Goal: Task Accomplishment & Management: Use online tool/utility

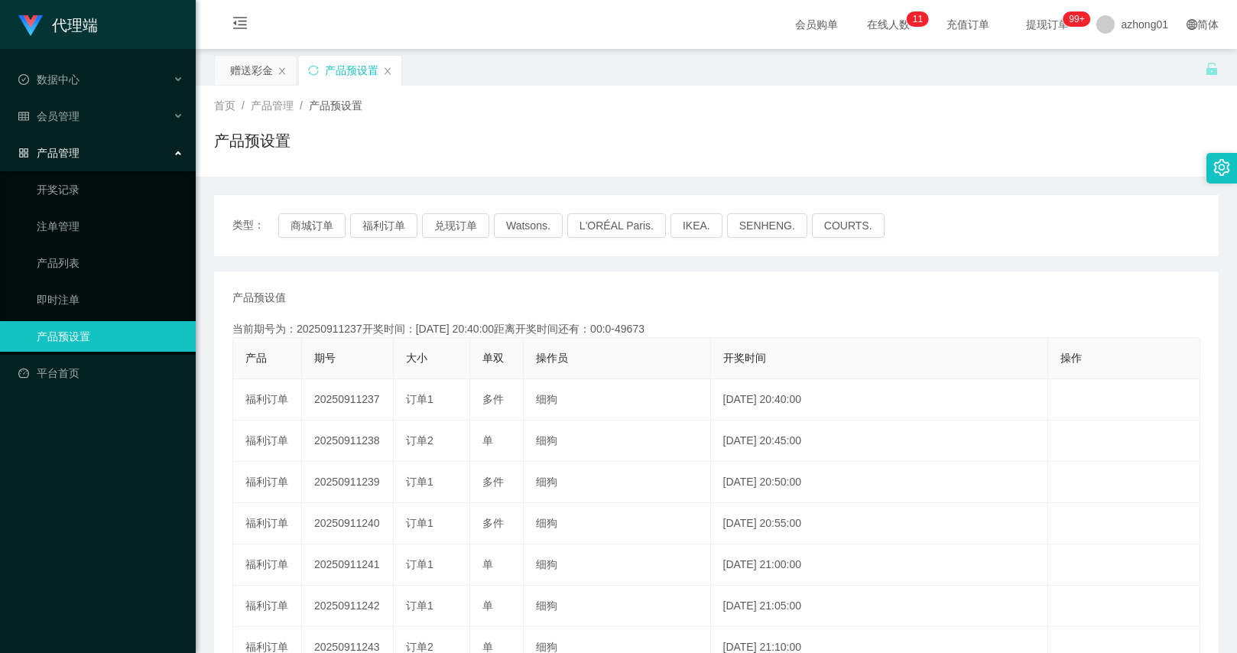
click at [245, 67] on div "赠送彩金" at bounding box center [251, 70] width 43 height 29
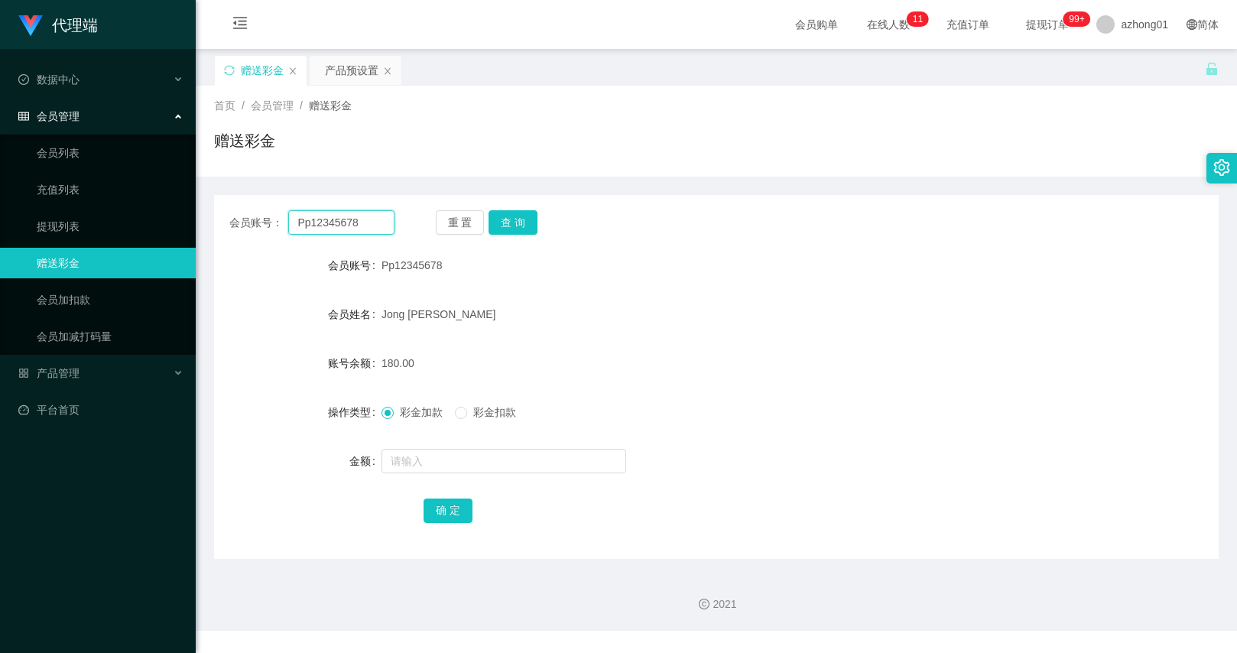
click at [351, 225] on input "Pp12345678" at bounding box center [340, 222] width 105 height 24
paste input "[PERSON_NAME]"
type input "[PERSON_NAME]"
click at [498, 227] on button "查 询" at bounding box center [512, 222] width 49 height 24
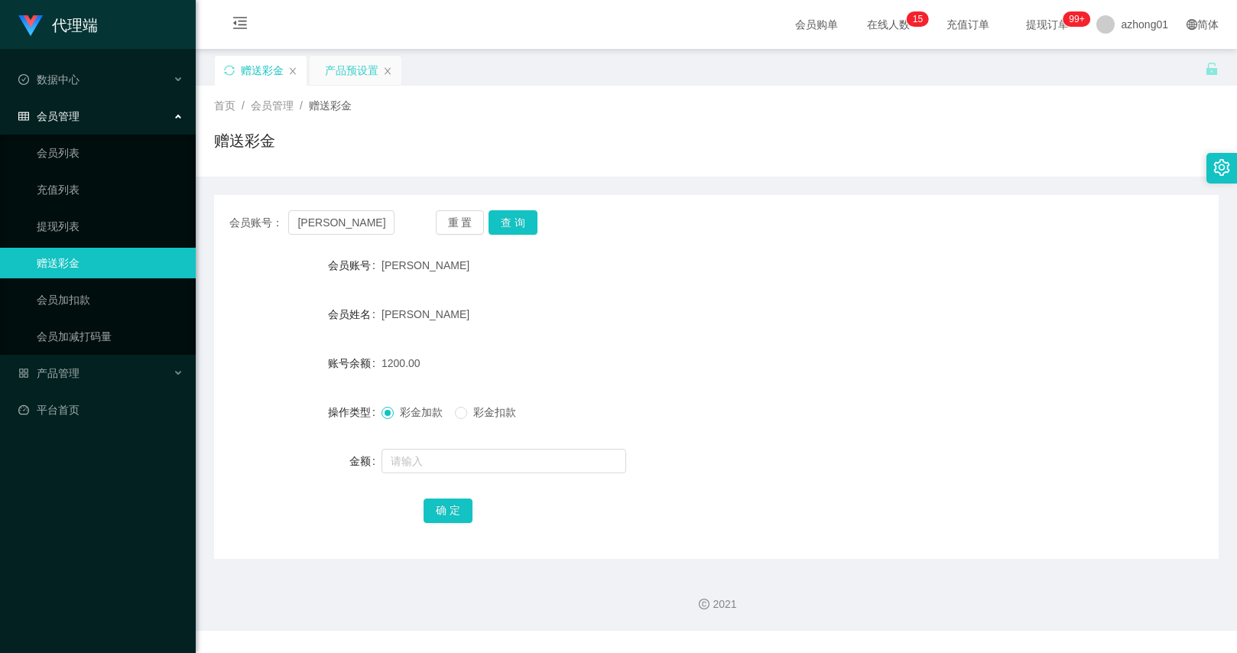
click at [321, 73] on div "产品预设置" at bounding box center [356, 70] width 92 height 29
click at [332, 72] on div "产品预设置" at bounding box center [351, 70] width 53 height 29
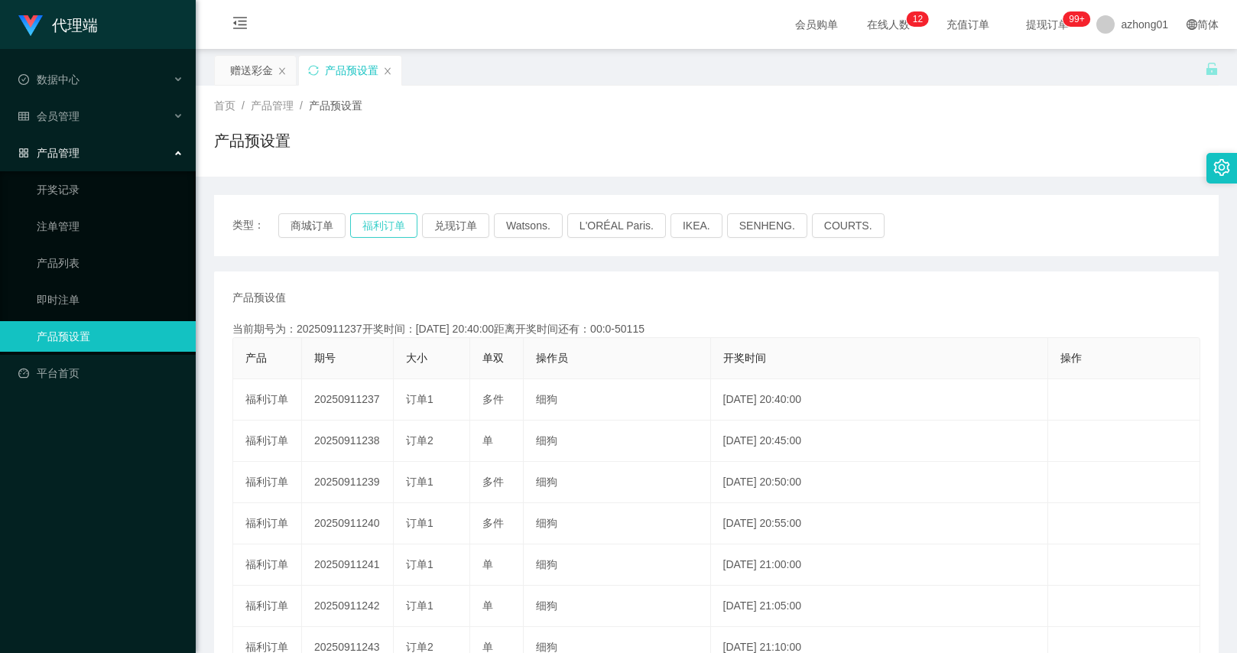
click at [378, 227] on button "福利订单" at bounding box center [383, 225] width 67 height 24
click at [258, 70] on div "赠送彩金" at bounding box center [251, 70] width 43 height 29
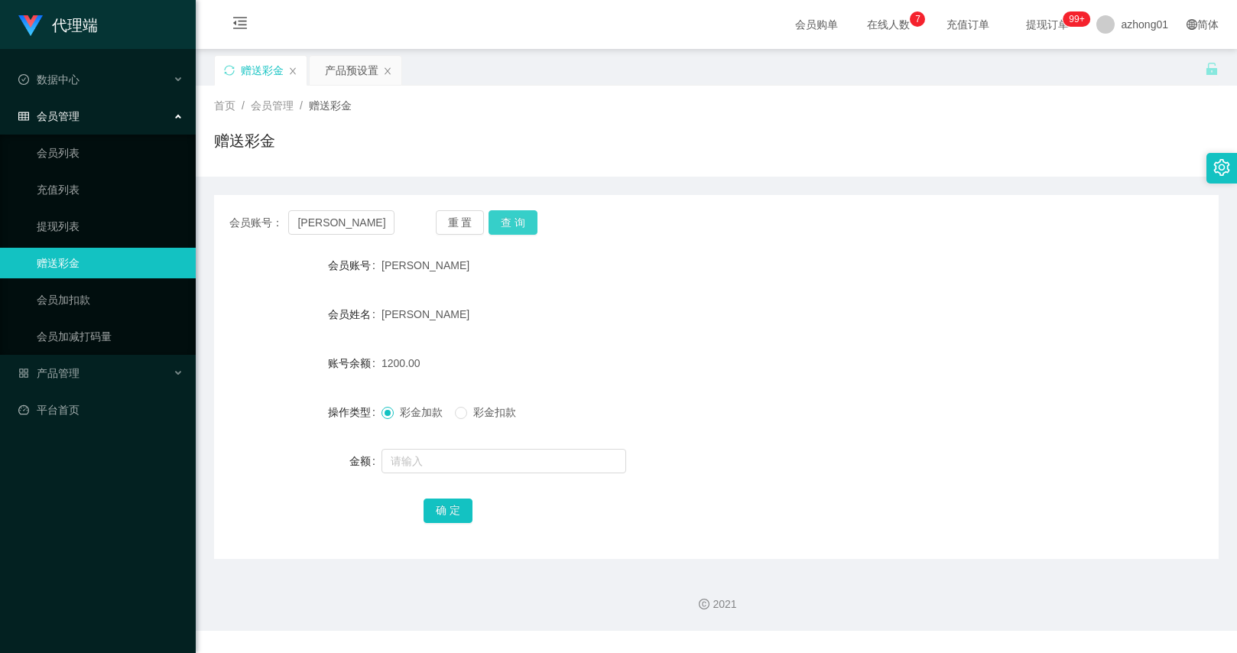
click at [508, 226] on button "查 询" at bounding box center [512, 222] width 49 height 24
click at [520, 211] on button "查 询" at bounding box center [512, 222] width 49 height 24
click at [522, 222] on button "查 询" at bounding box center [512, 222] width 49 height 24
click at [331, 70] on div "产品预设置" at bounding box center [351, 70] width 53 height 29
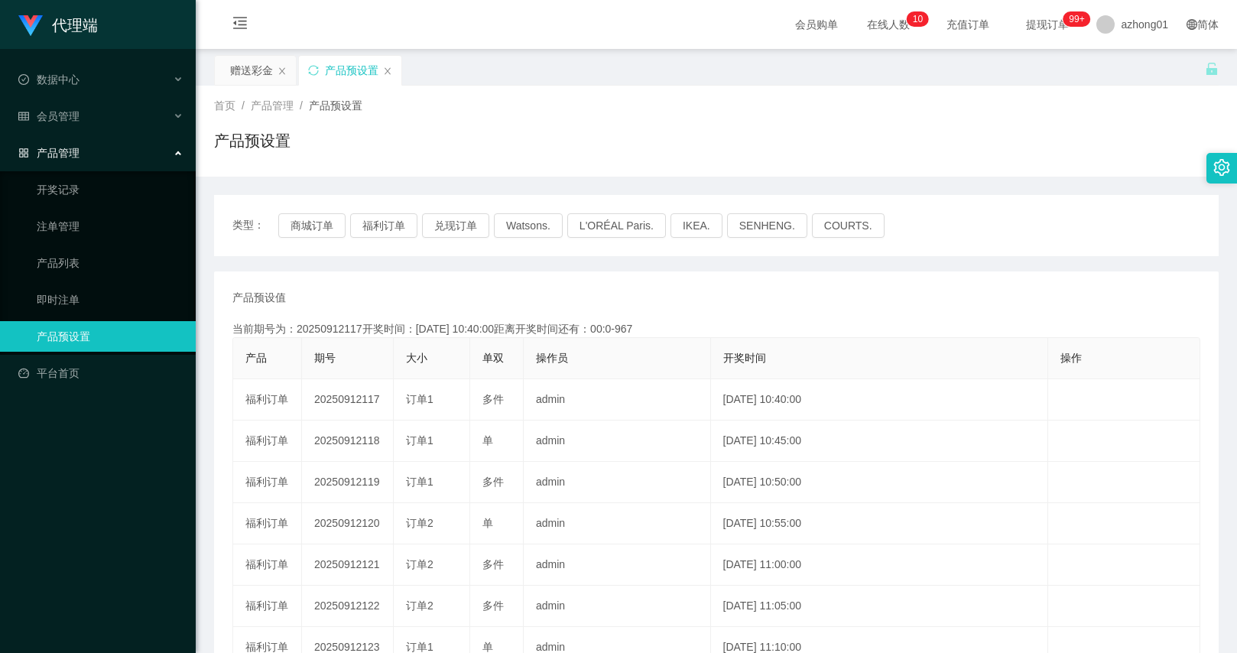
click at [796, 250] on div "类型： 商城订单 福利订单 兑现订单 Watsons. L'ORÉAL Paris. IKEA. [GEOGRAPHIC_DATA]. COURTS." at bounding box center [716, 225] width 1004 height 61
click at [395, 227] on button "福利订单" at bounding box center [383, 225] width 67 height 24
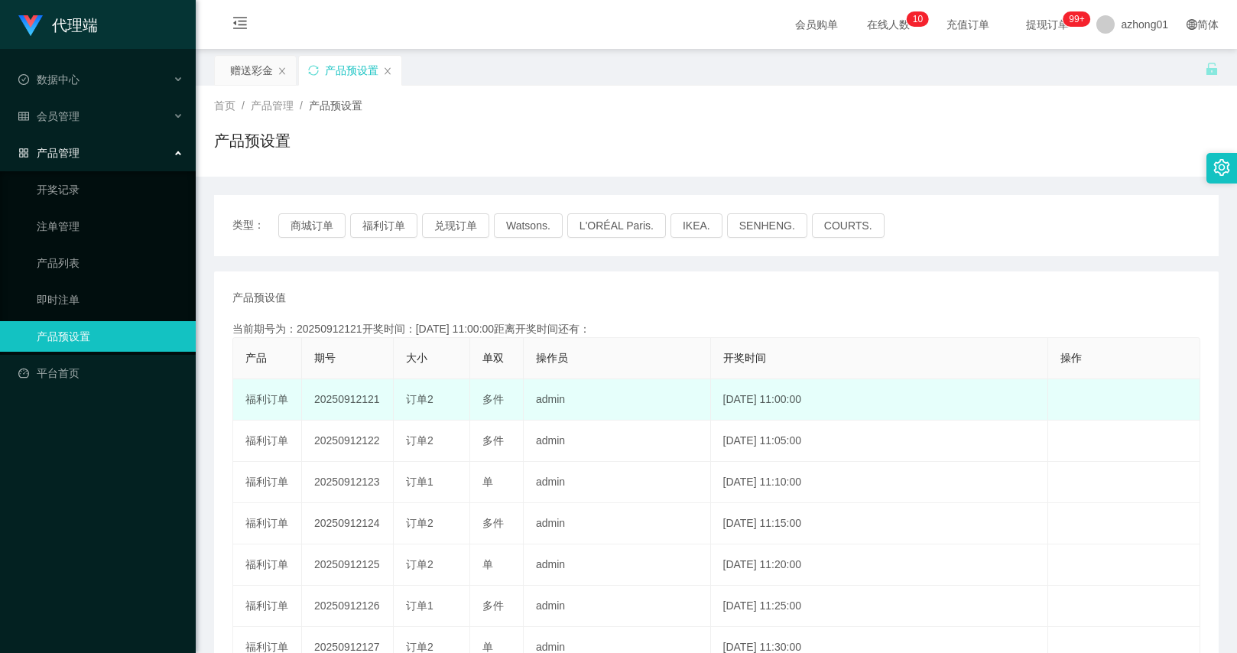
click at [410, 404] on span "订单2" at bounding box center [420, 399] width 28 height 12
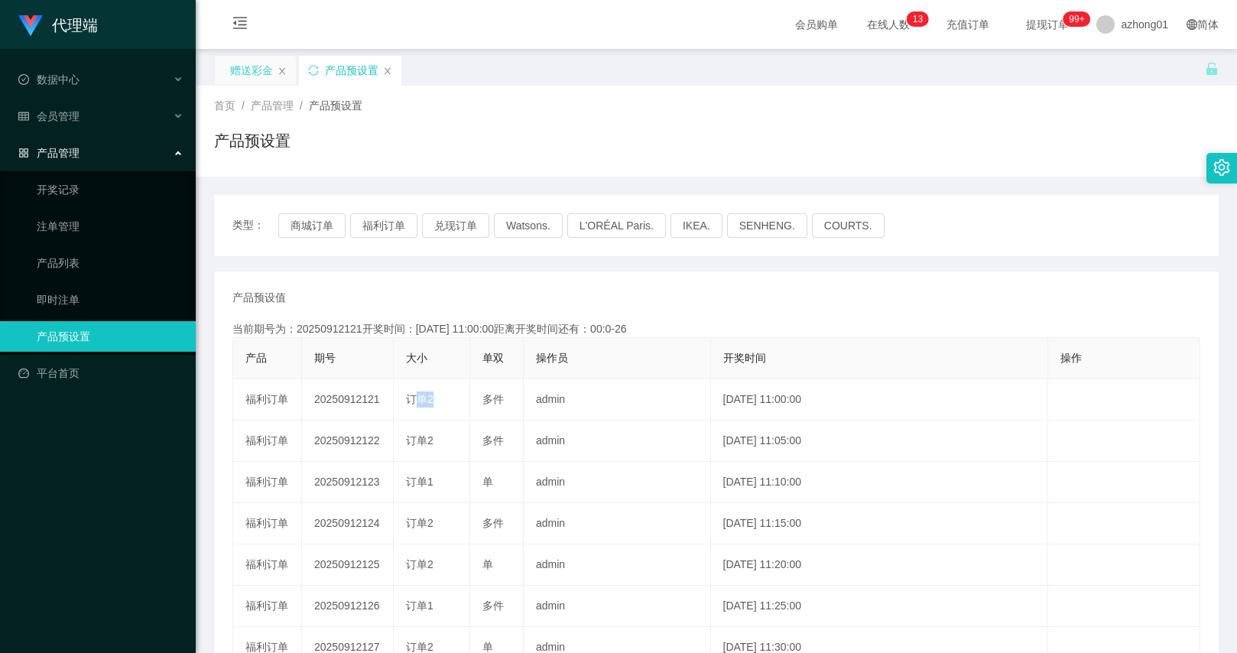
click at [243, 67] on div "赠送彩金" at bounding box center [251, 70] width 43 height 29
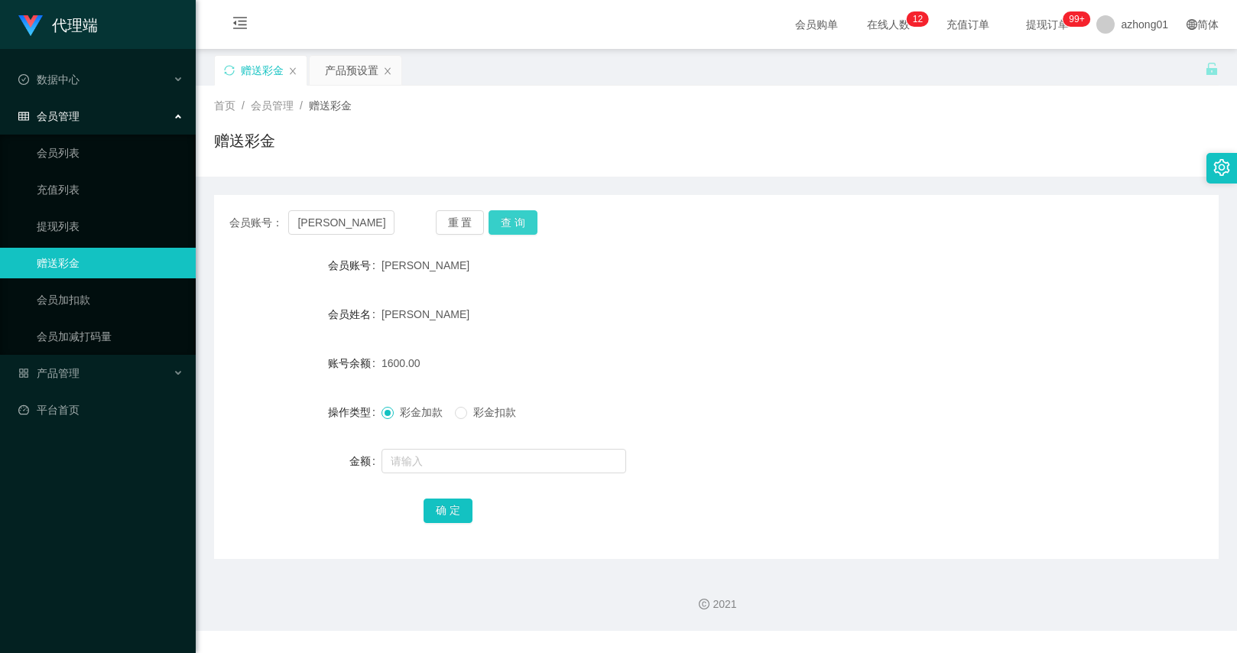
click at [494, 222] on button "查 询" at bounding box center [512, 222] width 49 height 24
click at [504, 214] on button "查 询" at bounding box center [512, 222] width 49 height 24
click at [522, 220] on button "查 询" at bounding box center [512, 222] width 49 height 24
click at [347, 76] on div "产品预设置" at bounding box center [351, 70] width 53 height 29
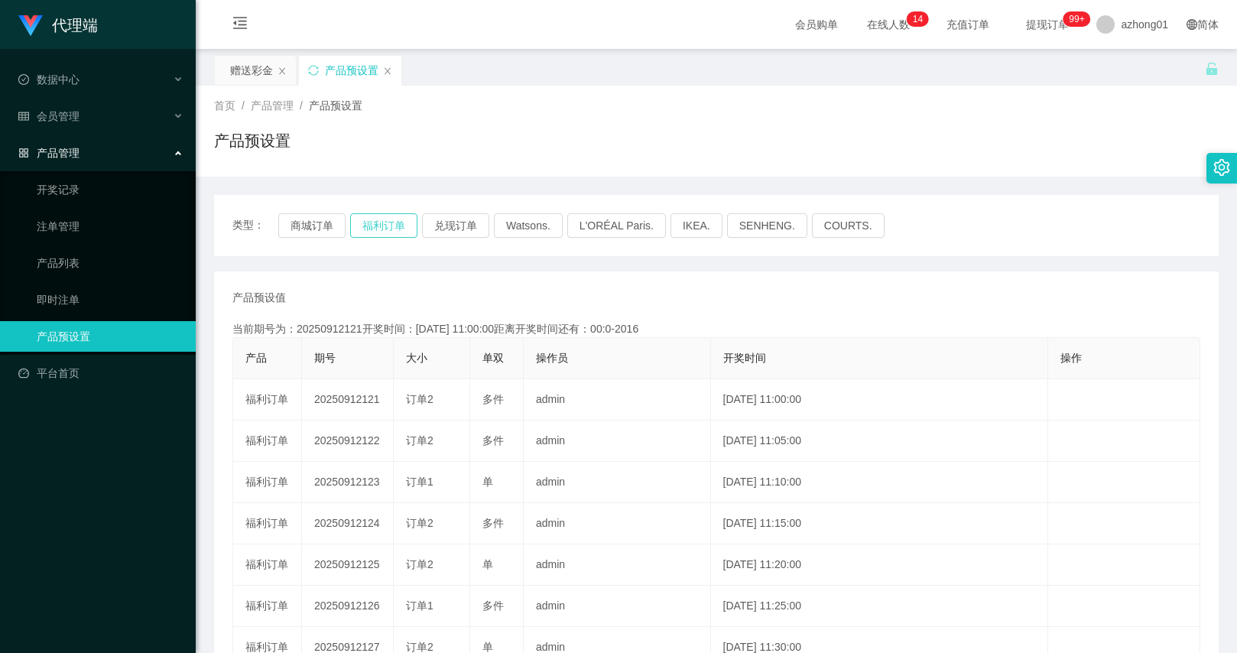
click at [393, 225] on button "福利订单" at bounding box center [383, 225] width 67 height 24
click at [384, 222] on button "福利订单" at bounding box center [383, 225] width 67 height 24
click at [229, 73] on div "赠送彩金" at bounding box center [255, 70] width 81 height 29
click at [273, 70] on div "赠送彩金" at bounding box center [255, 70] width 81 height 29
click at [255, 78] on div "赠送彩金" at bounding box center [251, 70] width 43 height 29
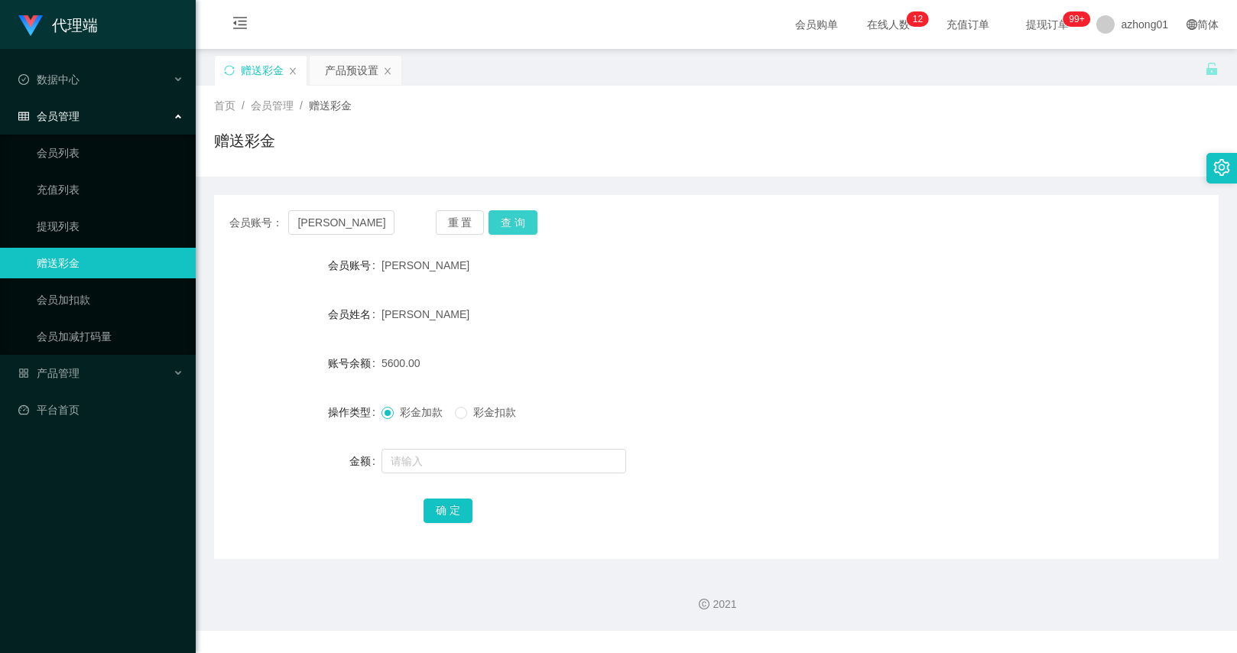
click at [507, 219] on button "查 询" at bounding box center [512, 222] width 49 height 24
click at [835, 298] on form "会员账号 [PERSON_NAME] 会员姓名 [PERSON_NAME] 账号余额 5600.00 操作类型 彩金加款 彩金扣款 金额 确 定" at bounding box center [716, 387] width 1004 height 275
click at [372, 219] on input "[PERSON_NAME]" at bounding box center [340, 222] width 105 height 24
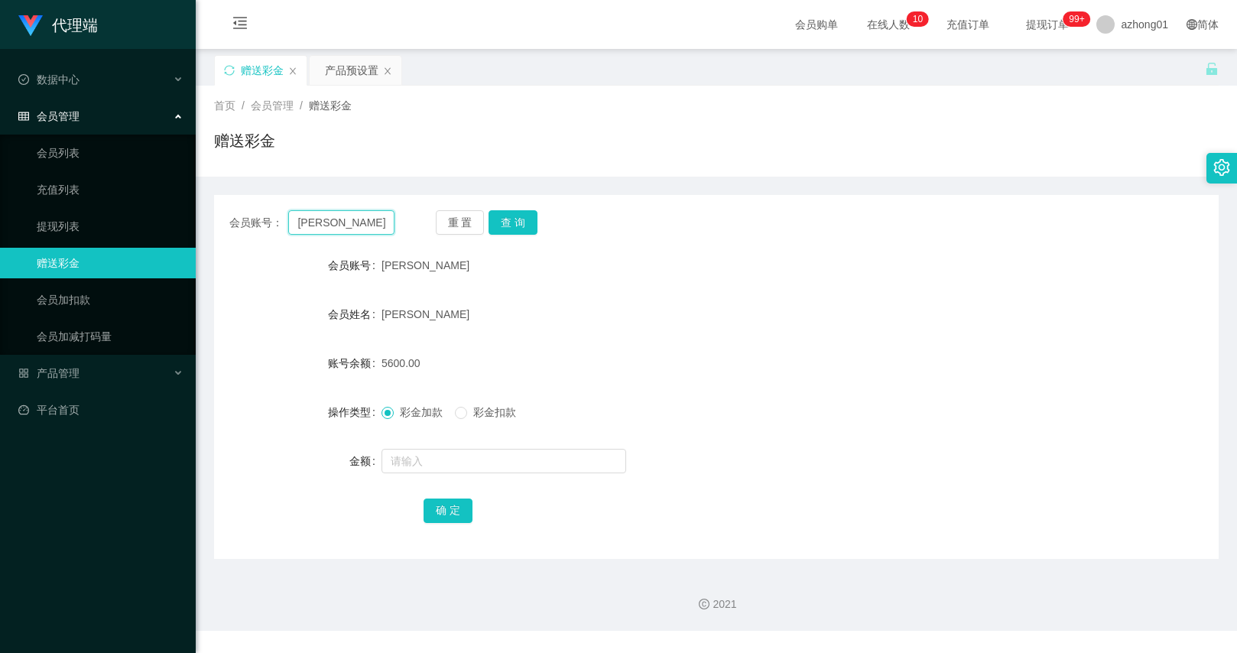
paste input "Wufong"
type input "Wufong"
click at [526, 229] on button "查 询" at bounding box center [512, 222] width 49 height 24
drag, startPoint x: 504, startPoint y: 227, endPoint x: 587, endPoint y: 210, distance: 84.2
click at [504, 227] on button "查 询" at bounding box center [512, 222] width 49 height 24
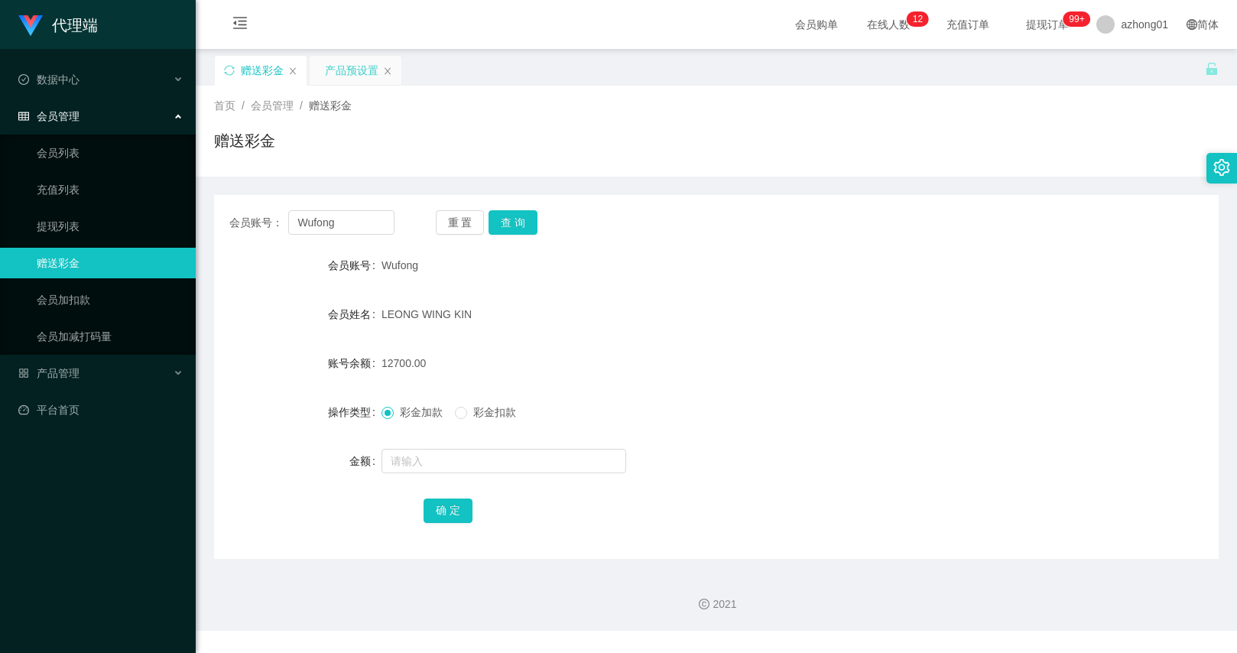
click at [339, 80] on div "产品预设置" at bounding box center [351, 70] width 53 height 29
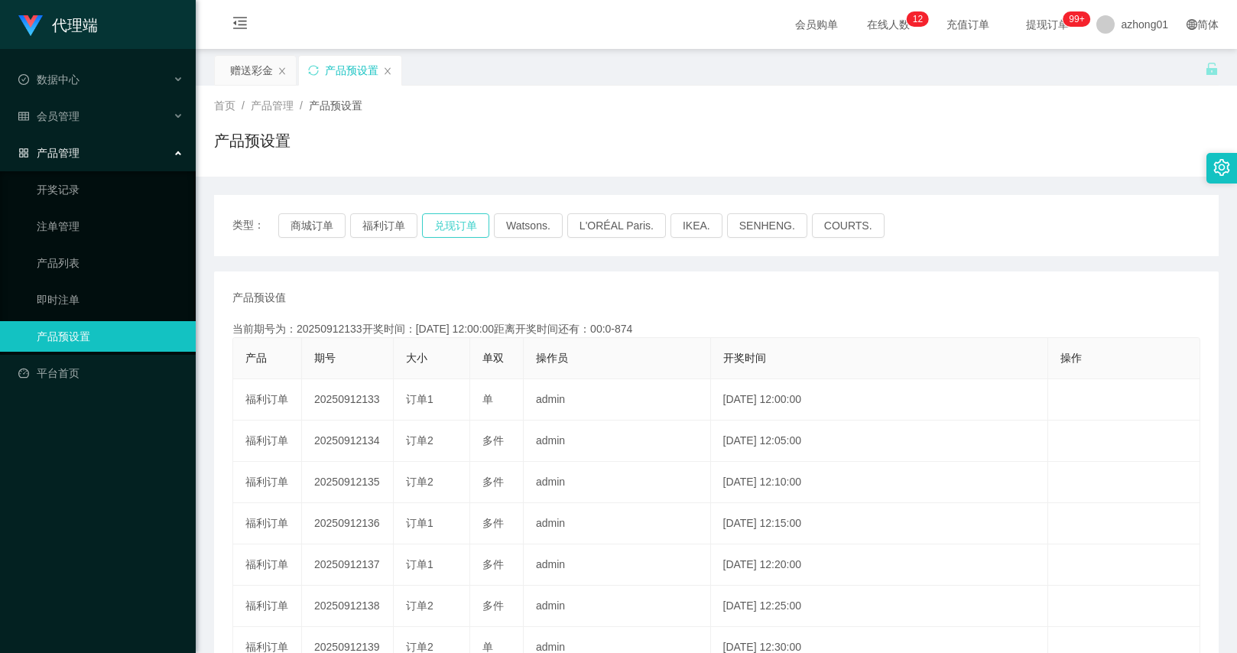
click at [446, 224] on button "兑现订单" at bounding box center [455, 225] width 67 height 24
click at [251, 83] on div "赠送彩金" at bounding box center [251, 70] width 43 height 29
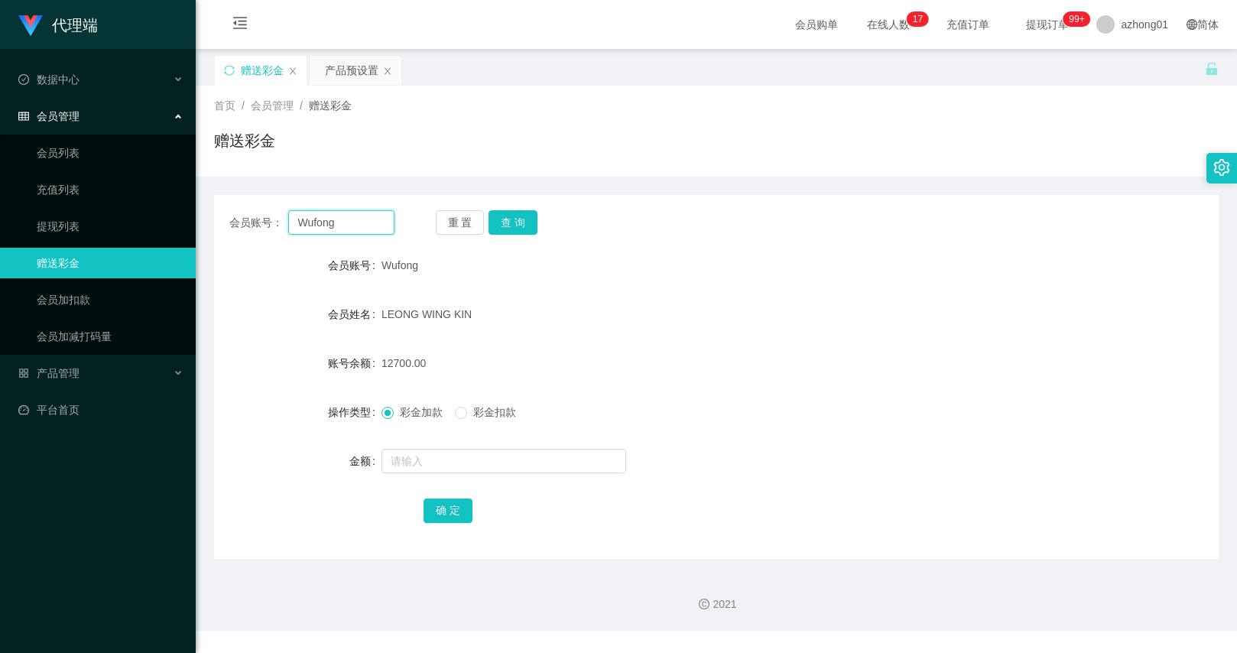
click at [323, 213] on input "Wufong" at bounding box center [340, 222] width 105 height 24
click at [81, 370] on div "产品管理" at bounding box center [98, 373] width 196 height 31
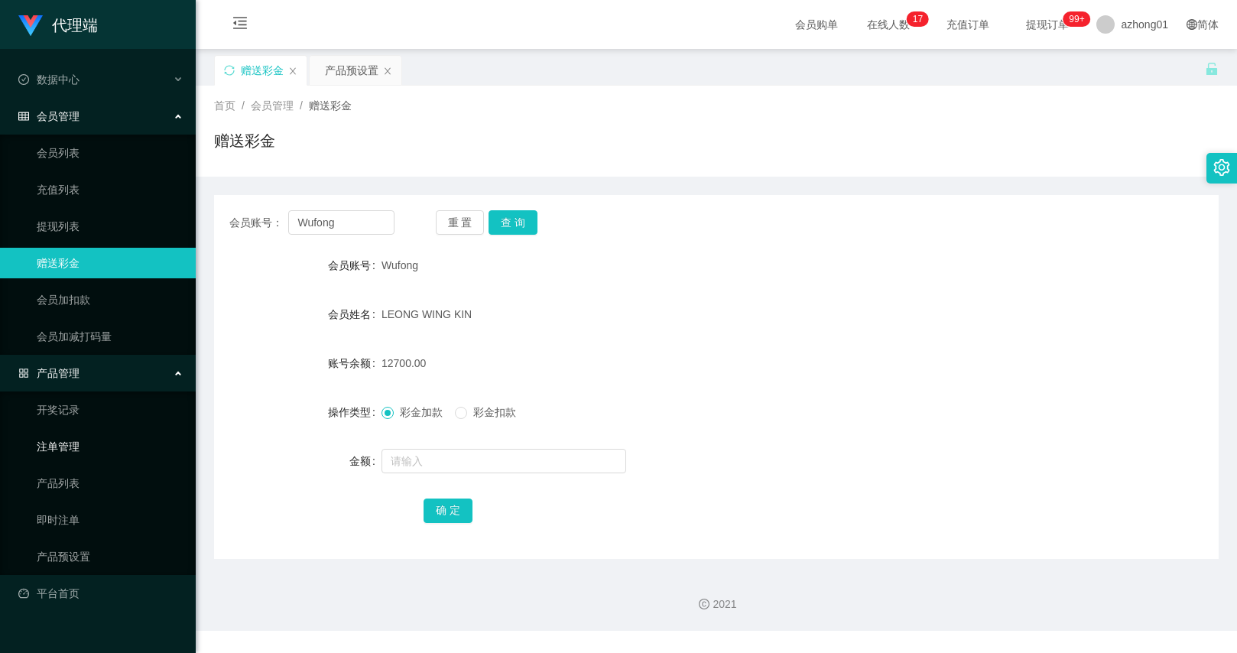
click at [84, 452] on link "注单管理" at bounding box center [110, 446] width 147 height 31
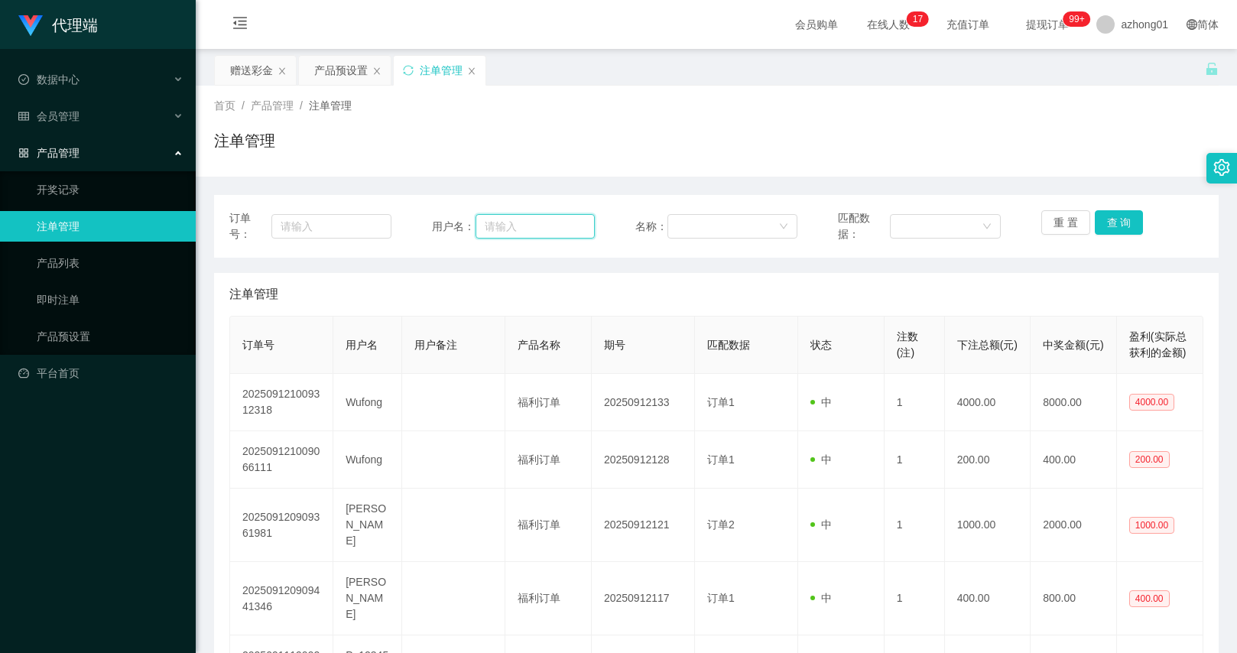
click at [495, 234] on input "text" at bounding box center [534, 226] width 119 height 24
paste input "Wufong"
type input "Wufong"
click at [1104, 214] on button "查 询" at bounding box center [1118, 222] width 49 height 24
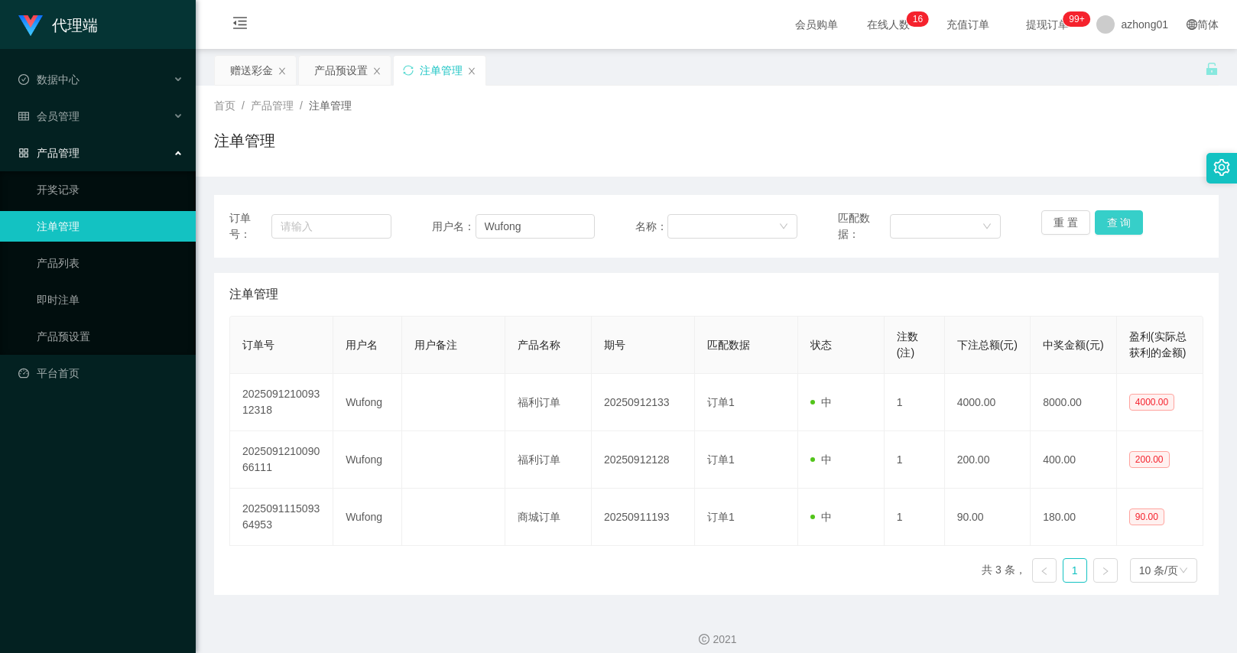
click at [1100, 219] on button "查 询" at bounding box center [1118, 222] width 49 height 24
click at [1012, 102] on div "首页 / 产品管理 / 注单管理 /" at bounding box center [716, 106] width 1004 height 16
click at [1114, 221] on button "查 询" at bounding box center [1118, 222] width 49 height 24
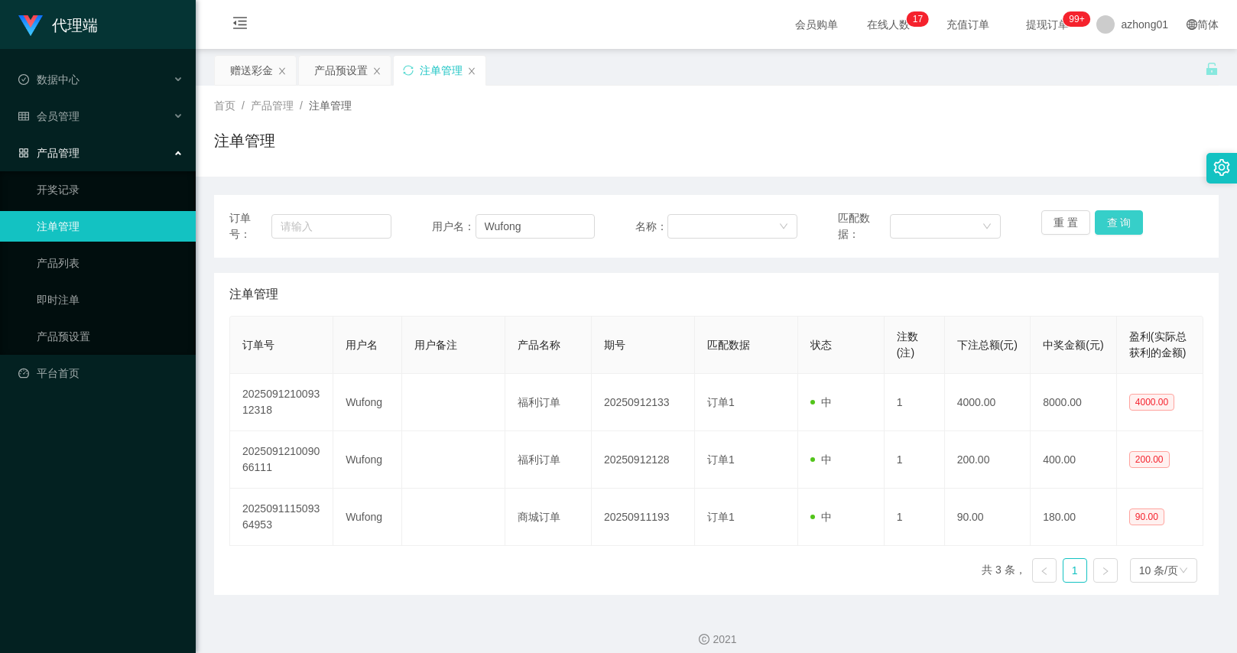
click at [1114, 221] on button "查 询" at bounding box center [1118, 222] width 49 height 24
click at [1110, 231] on button "查 询" at bounding box center [1118, 222] width 49 height 24
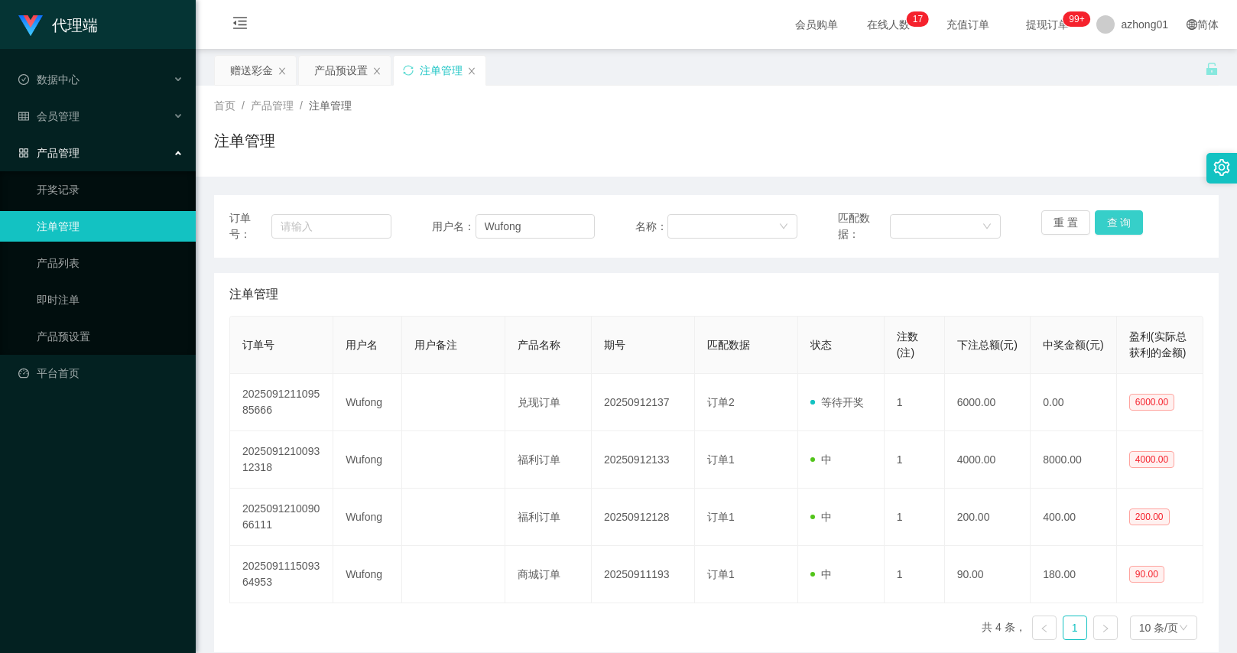
click at [1110, 231] on button "查 询" at bounding box center [1118, 222] width 49 height 24
click at [1117, 206] on div "订单号： 用户名： Wufong 名称： 匹配数据： 重 置 查 询" at bounding box center [716, 226] width 1004 height 63
click at [1117, 212] on button "查 询" at bounding box center [1118, 222] width 49 height 24
click at [1117, 212] on button "查 询" at bounding box center [1127, 222] width 66 height 24
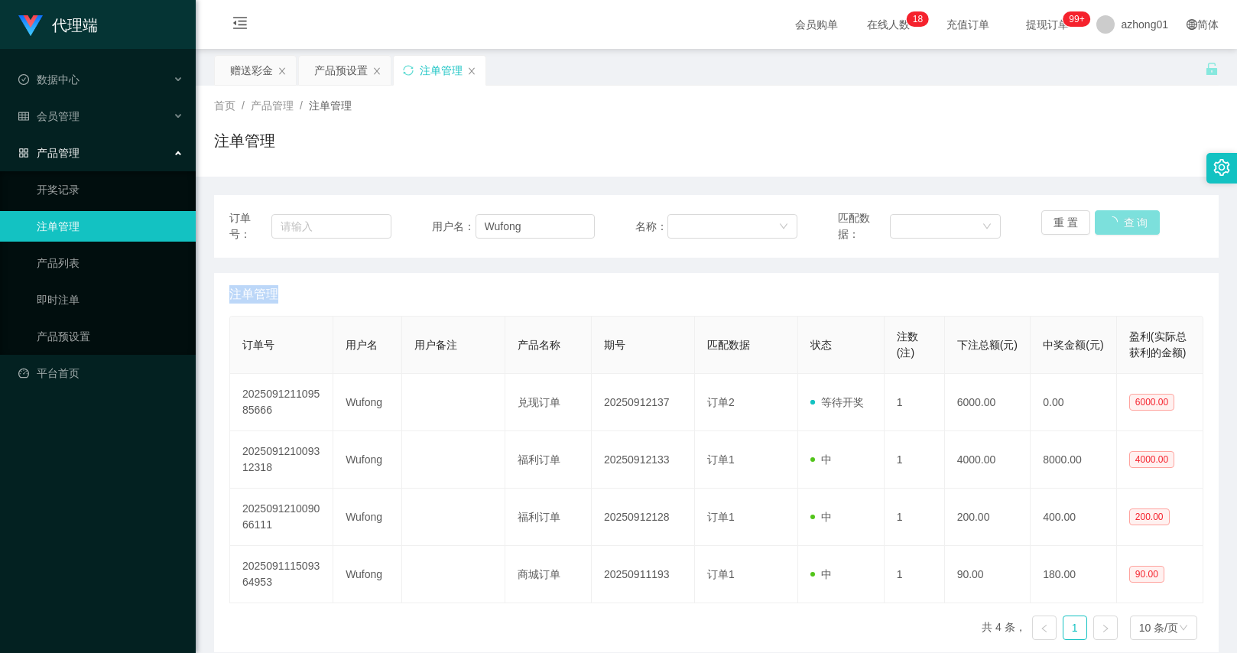
click at [1117, 212] on div "重 置 查 询" at bounding box center [1122, 226] width 162 height 32
click at [1117, 212] on button "查 询" at bounding box center [1118, 222] width 49 height 24
drag, startPoint x: 1133, startPoint y: 170, endPoint x: 1133, endPoint y: 144, distance: 25.2
click at [1133, 170] on div "首页 / 产品管理 / 注单管理 / 注单管理" at bounding box center [716, 131] width 1041 height 91
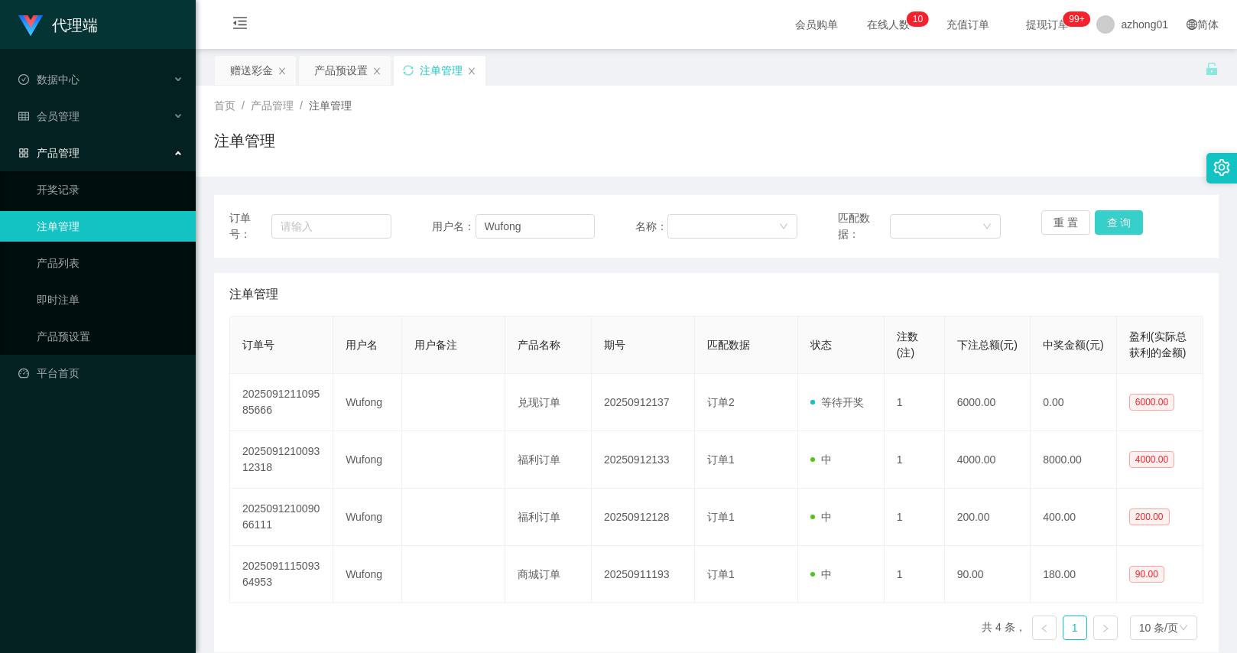
click at [1094, 222] on button "查 询" at bounding box center [1118, 222] width 49 height 24
click at [1097, 222] on button "查 询" at bounding box center [1118, 222] width 49 height 24
click at [1101, 225] on button "查 询" at bounding box center [1118, 222] width 49 height 24
click at [1103, 222] on button "查 询" at bounding box center [1118, 222] width 49 height 24
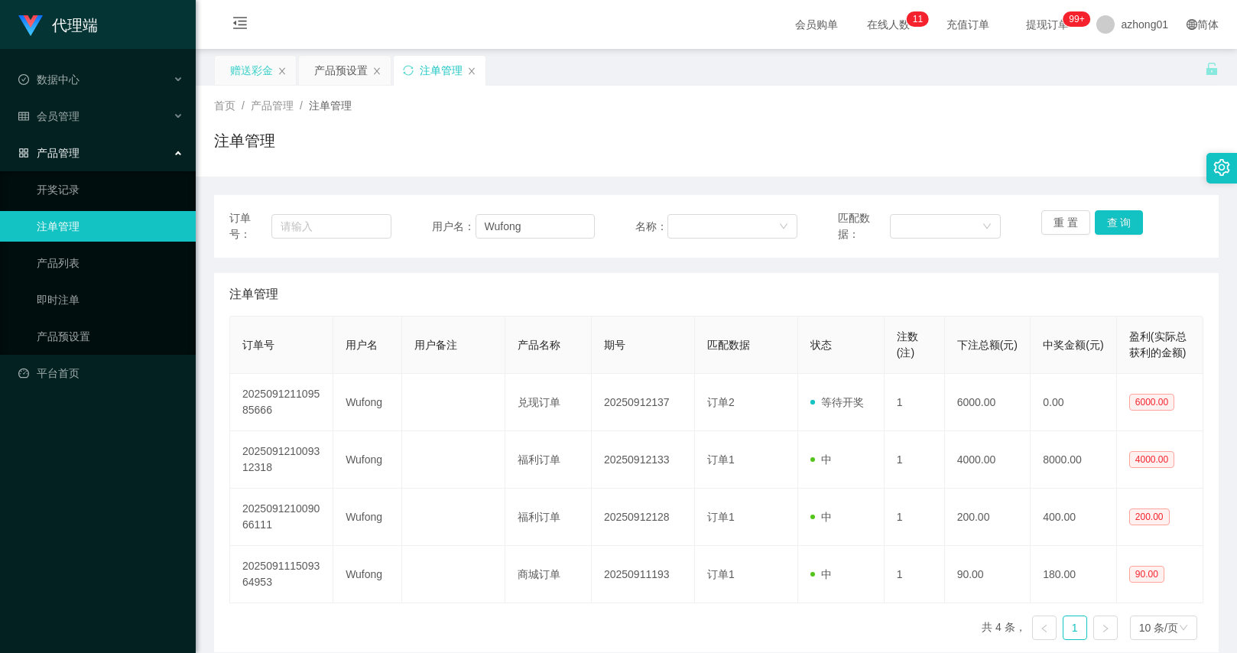
click at [260, 76] on div "赠送彩金" at bounding box center [251, 70] width 43 height 29
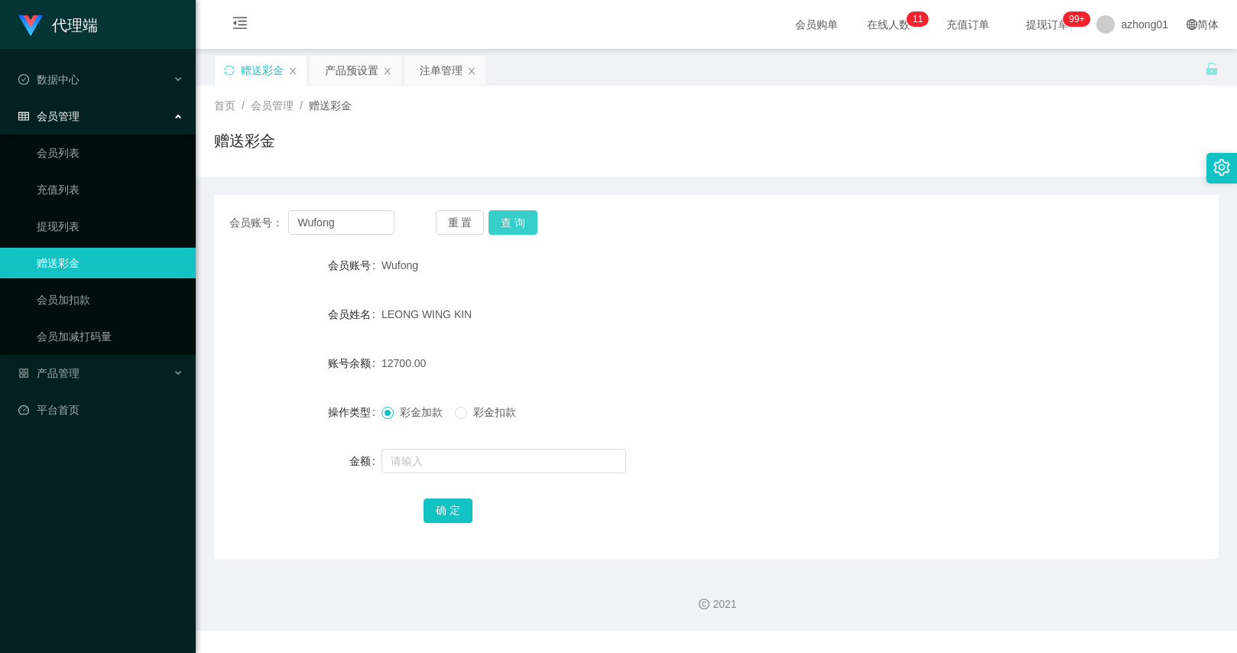
click at [500, 219] on button "查 询" at bounding box center [512, 222] width 49 height 24
